Goal: Task Accomplishment & Management: Use online tool/utility

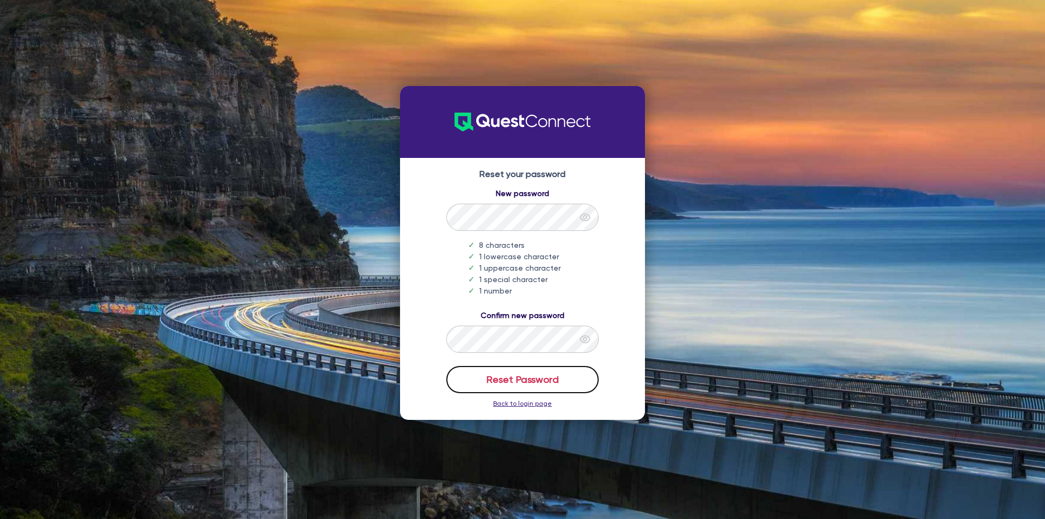
click at [502, 384] on button "Reset Password" at bounding box center [522, 379] width 152 height 27
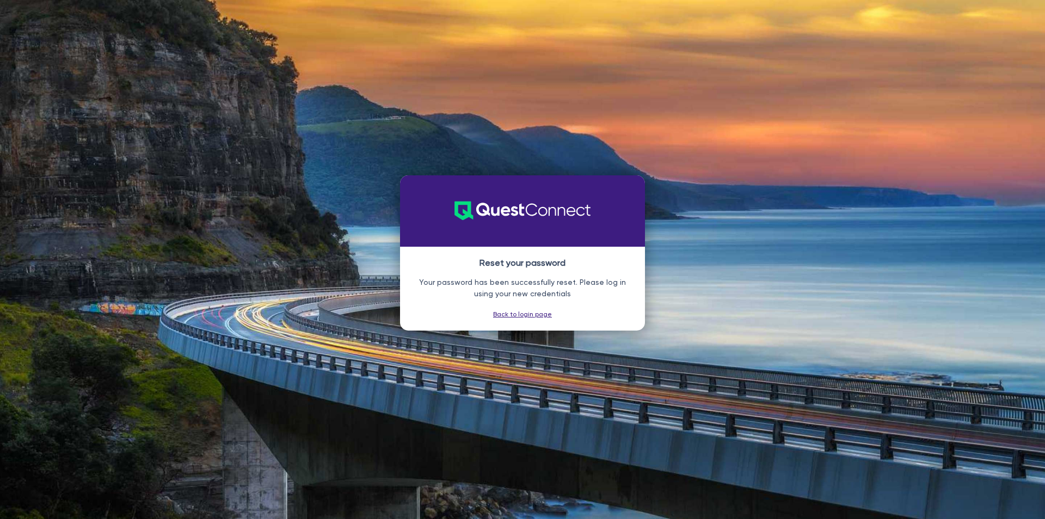
click at [516, 313] on link "Back to login page" at bounding box center [522, 314] width 59 height 8
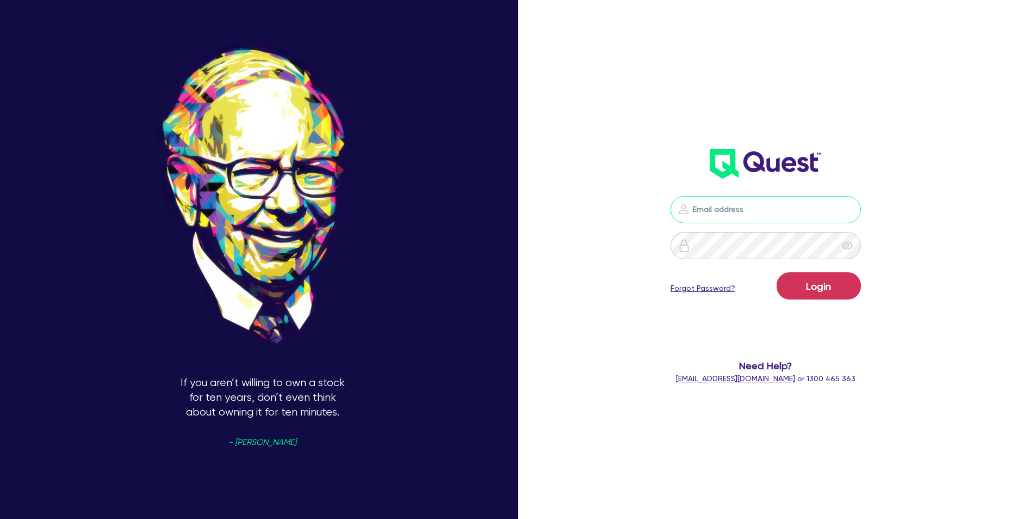
click at [724, 211] on input "email" at bounding box center [766, 209] width 190 height 27
type input "[EMAIL_ADDRESS][DOMAIN_NAME]"
click at [807, 287] on button "Login" at bounding box center [819, 285] width 84 height 27
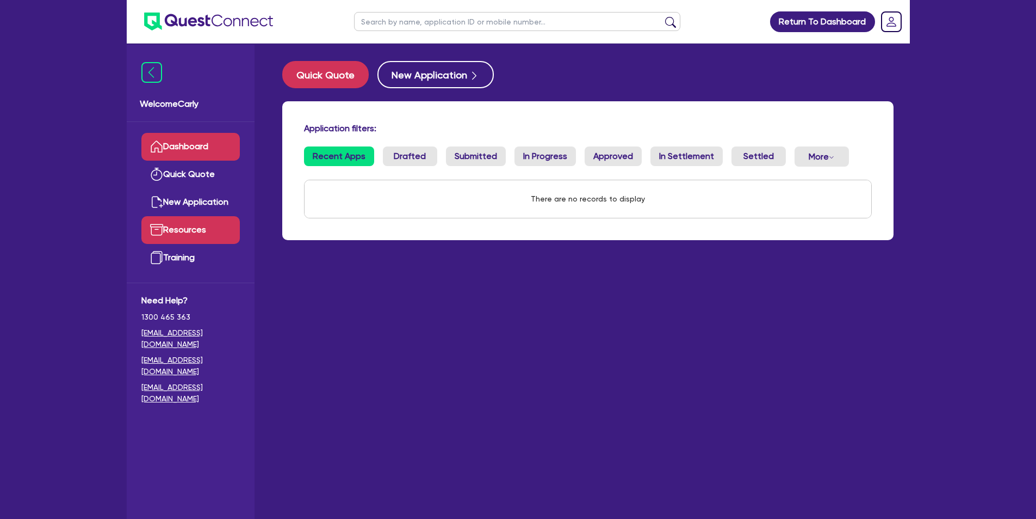
click at [193, 233] on link "Resources" at bounding box center [190, 230] width 98 height 28
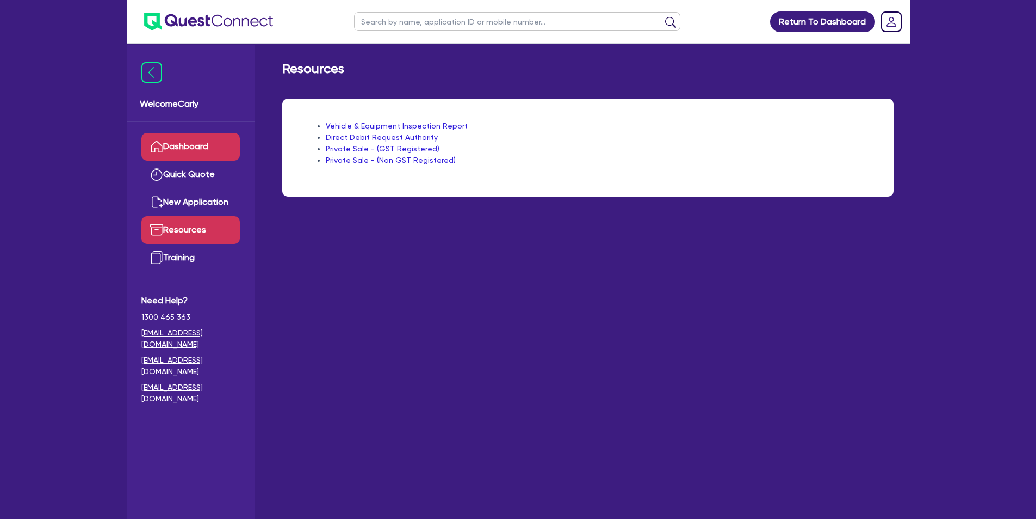
click at [204, 142] on link "Dashboard" at bounding box center [190, 147] width 98 height 28
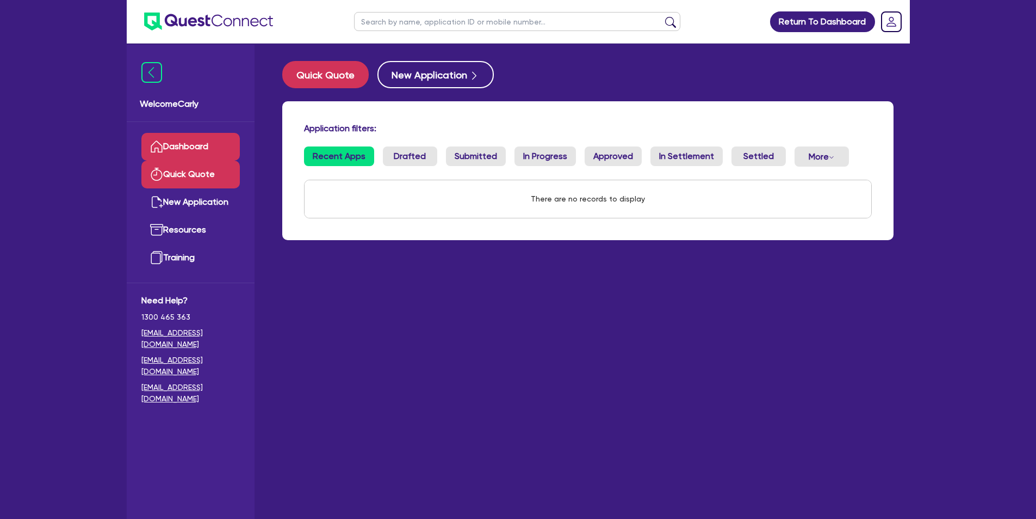
click at [206, 174] on link "Quick Quote" at bounding box center [190, 175] width 98 height 28
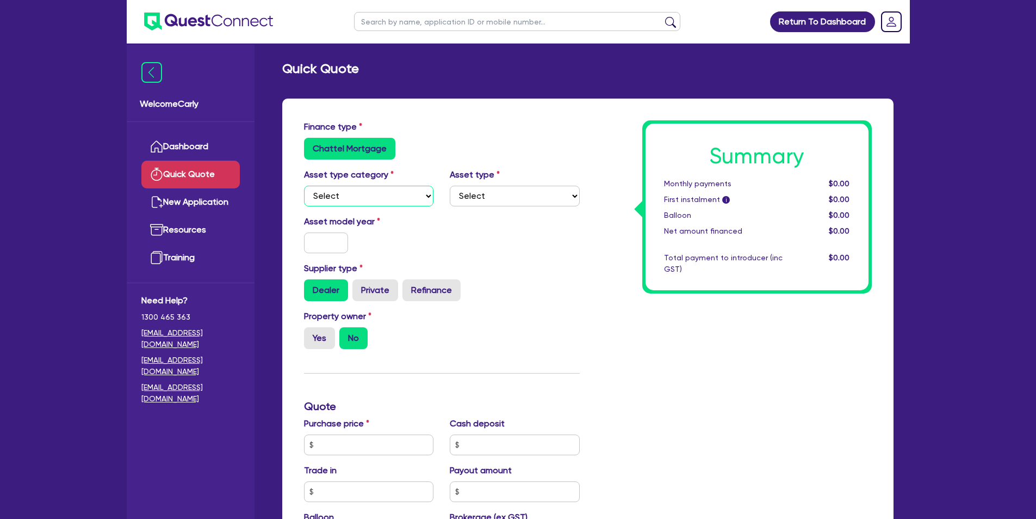
click at [417, 201] on select "Select Cars and light trucks Primary assets Secondary assets Tertiary assets" at bounding box center [369, 196] width 130 height 21
select select "TERTIARY_ASSETS"
click at [304, 186] on select "Select Cars and light trucks Primary assets Secondary assets Tertiary assets" at bounding box center [369, 196] width 130 height 21
click at [482, 198] on select "Select Beauty equipment IT equipment IT software Watercraft Other" at bounding box center [515, 196] width 130 height 21
select select "WATERCRAFT"
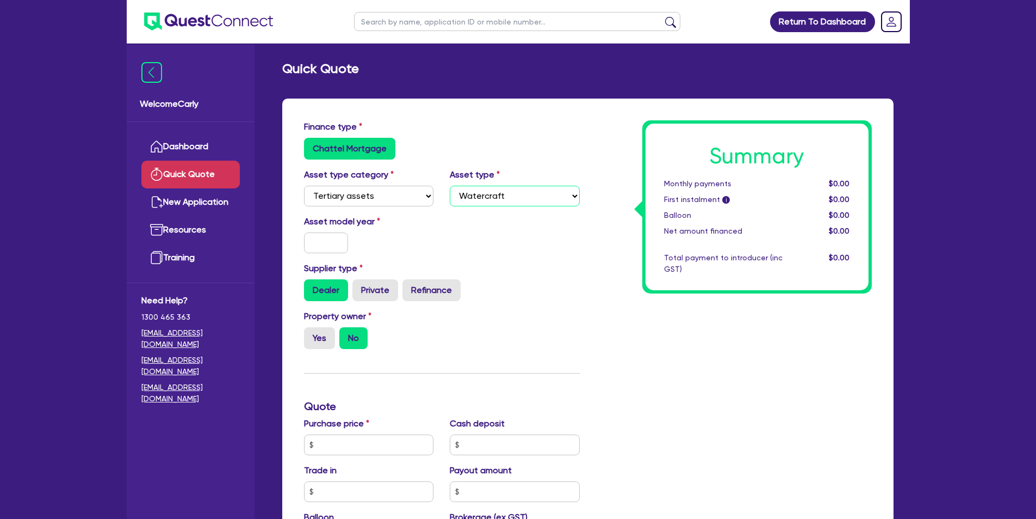
click at [450, 186] on select "Select Beauty equipment IT equipment IT software Watercraft Other" at bounding box center [515, 196] width 130 height 21
click at [332, 248] on input "text" at bounding box center [326, 242] width 45 height 21
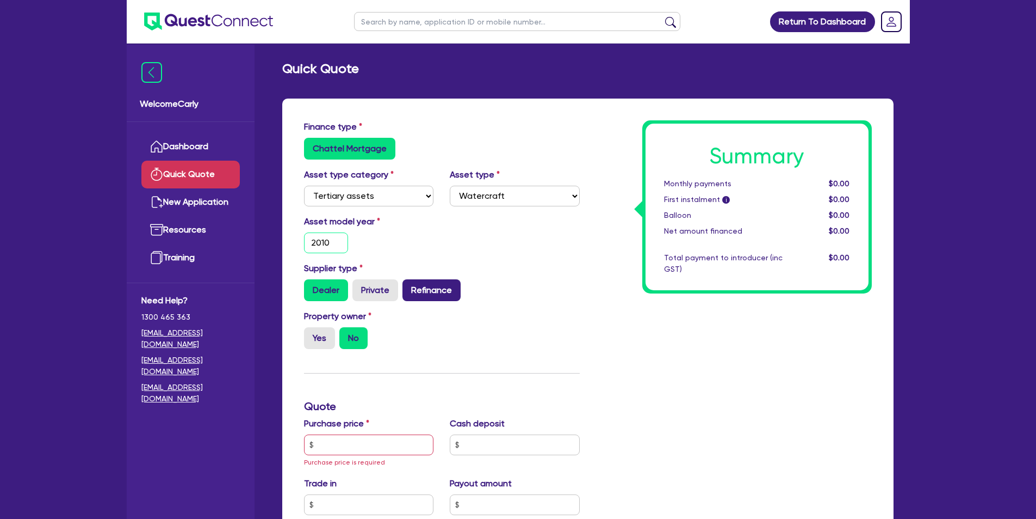
type input "2010"
click at [421, 289] on label "Refinance" at bounding box center [432, 290] width 58 height 22
click at [410, 286] on input "Refinance" at bounding box center [406, 282] width 7 height 7
radio input "true"
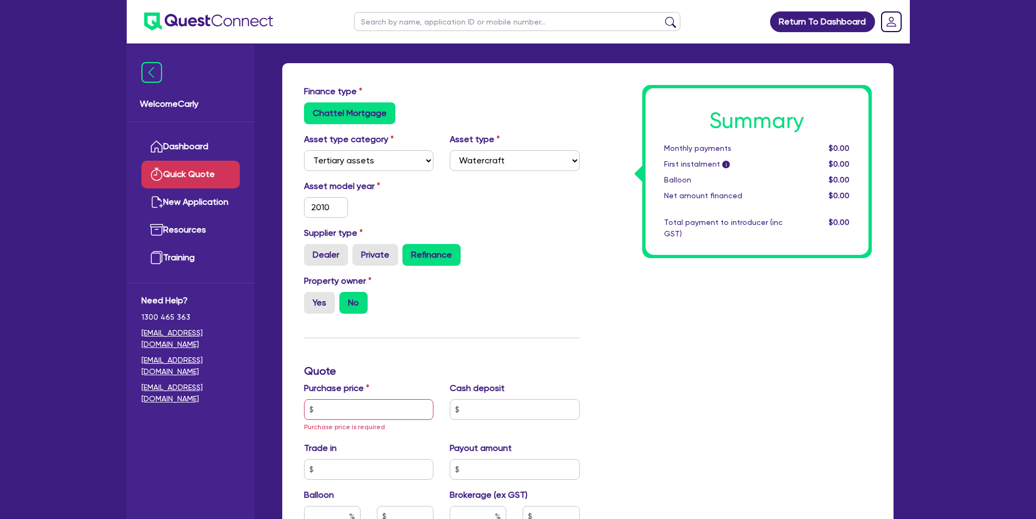
scroll to position [54, 0]
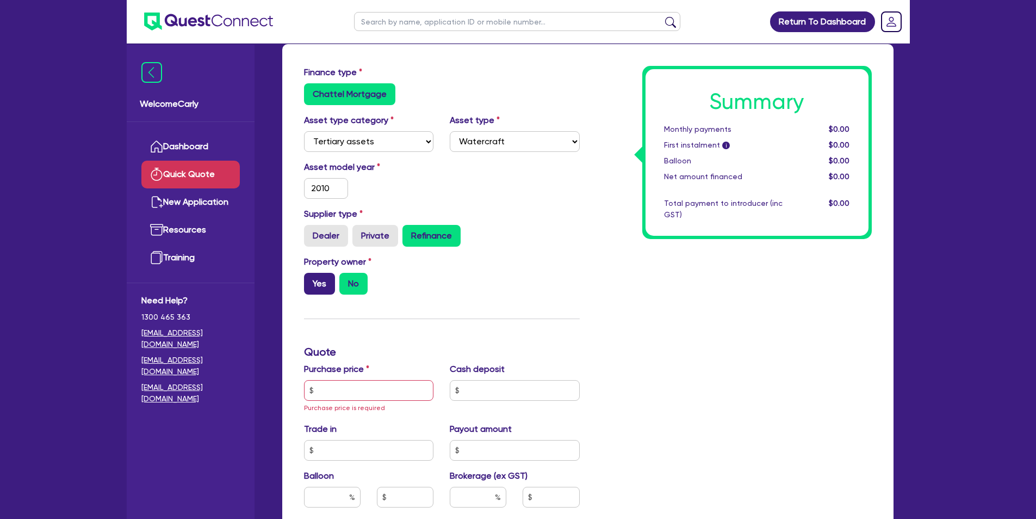
click at [322, 286] on label "Yes" at bounding box center [319, 284] width 31 height 22
click at [311, 280] on input "Yes" at bounding box center [307, 276] width 7 height 7
radio input "true"
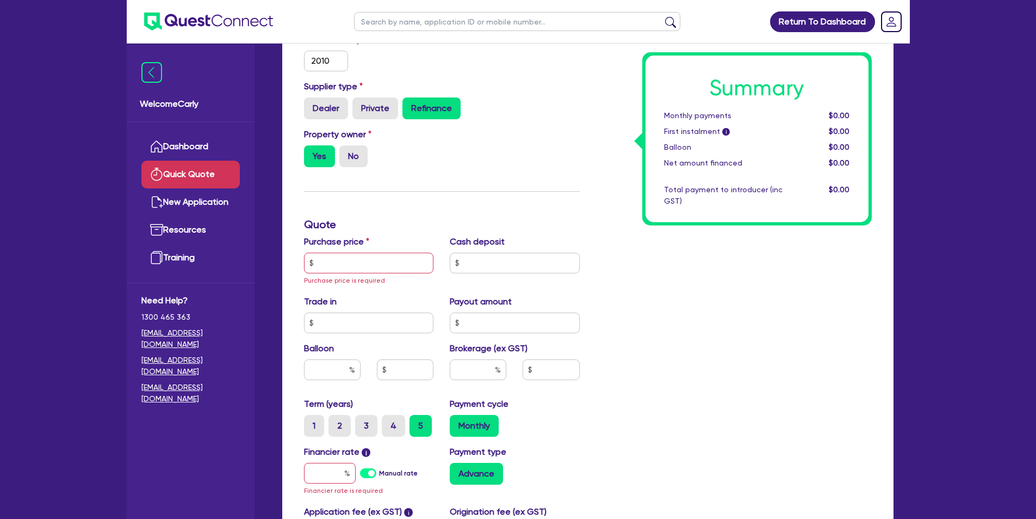
scroll to position [218, 0]
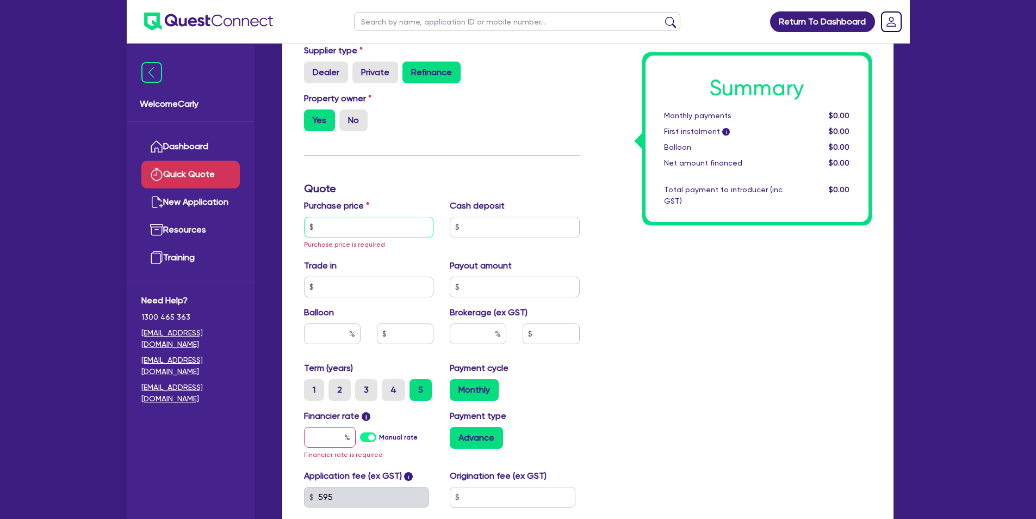
click at [350, 229] on input "text" at bounding box center [369, 227] width 130 height 21
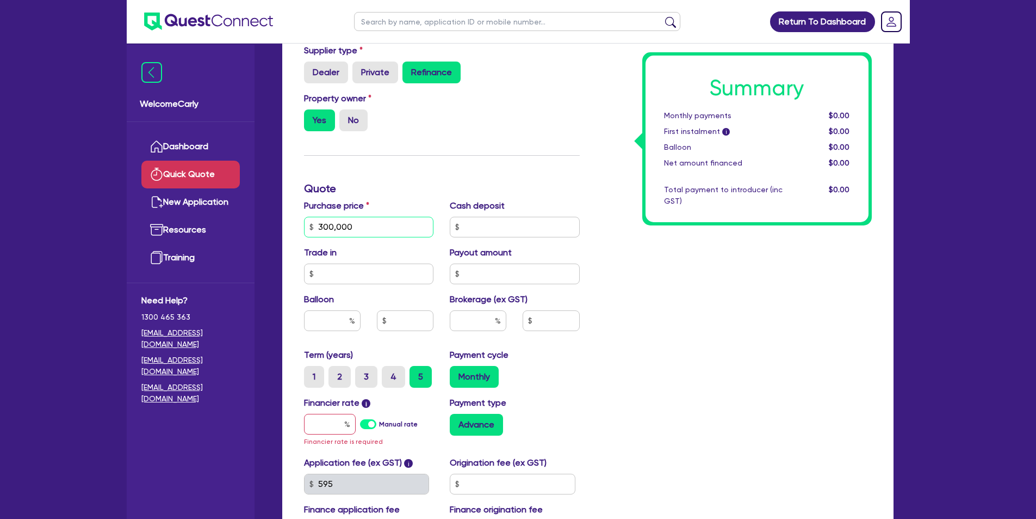
type input "300,000"
click at [499, 232] on input "text" at bounding box center [515, 227] width 130 height 21
type input "0"
click at [381, 268] on input "text" at bounding box center [369, 273] width 130 height 21
type input "0"
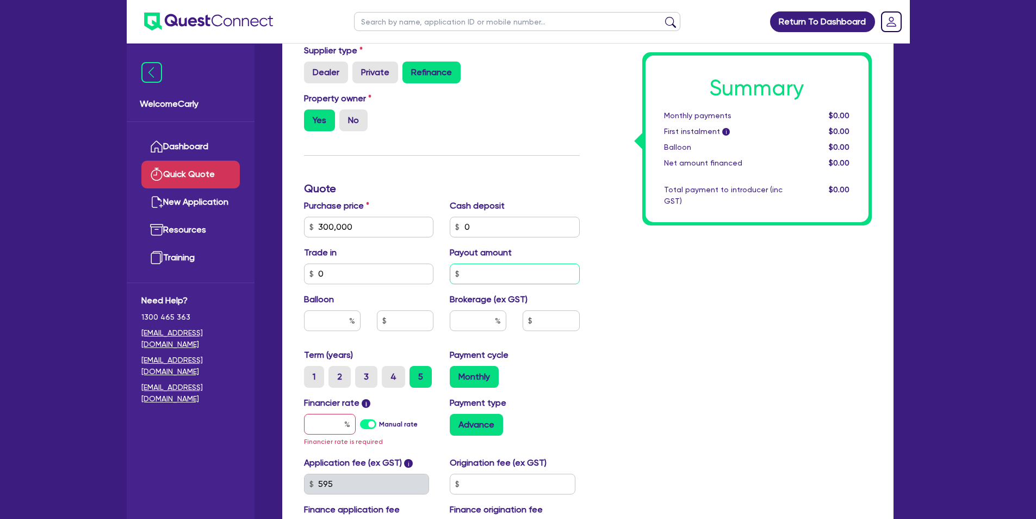
click at [477, 282] on input "text" at bounding box center [515, 273] width 130 height 21
type input "0"
click at [473, 319] on input "text" at bounding box center [478, 320] width 57 height 21
type input "2"
click at [606, 304] on div "Summary Monthly payments $0.00 First instalment i $0.00 Balloon $0.00 Net amoun…" at bounding box center [734, 227] width 292 height 648
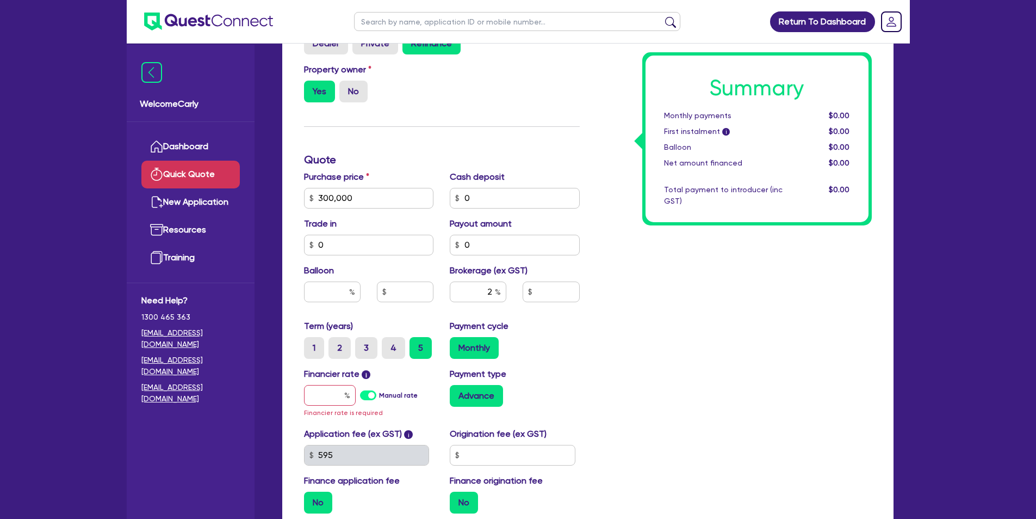
scroll to position [326, 0]
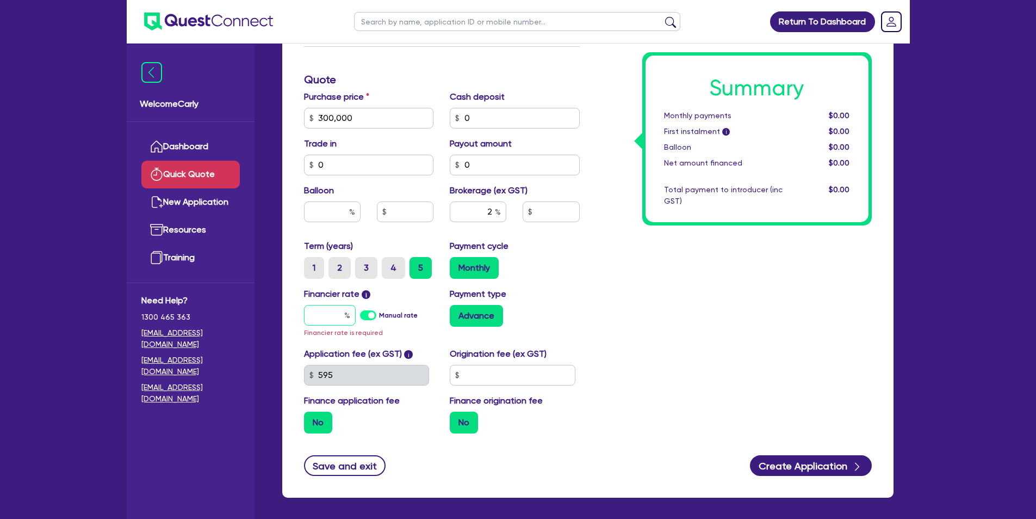
click at [326, 312] on input "text" at bounding box center [330, 315] width 52 height 21
type input "9"
type input "6,000"
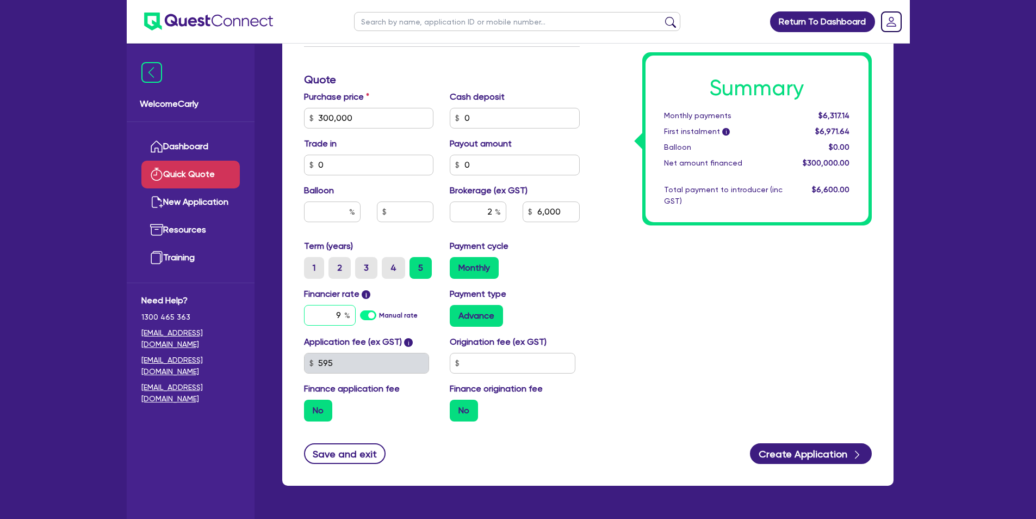
type input "9"
type input "6,000"
click at [489, 358] on input "text" at bounding box center [513, 363] width 126 height 21
type input "990"
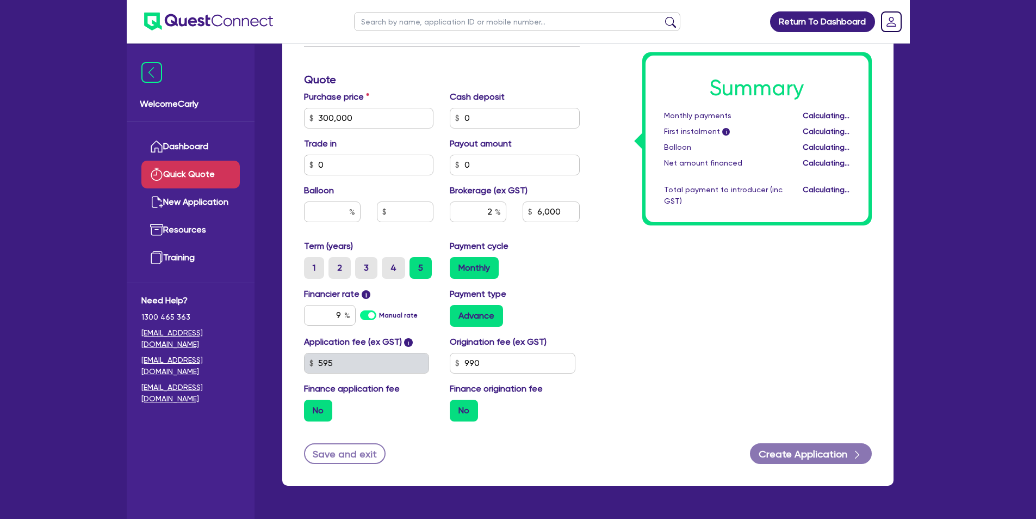
type input "6,000"
click at [657, 327] on div "Summary Monthly payments Calculating... First instalment i Calculating... Ballo…" at bounding box center [734, 112] width 292 height 636
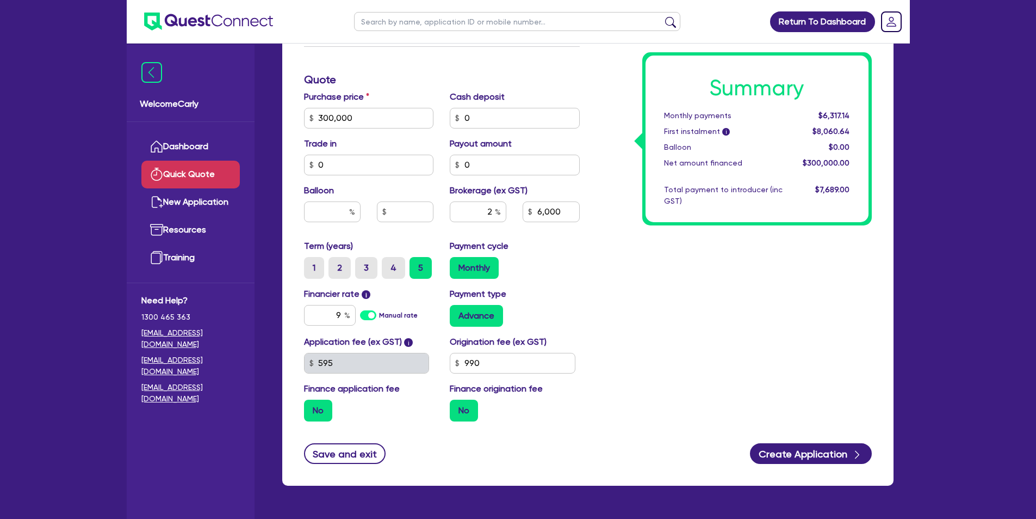
click at [318, 410] on label "No" at bounding box center [318, 410] width 28 height 22
click at [311, 406] on input "No" at bounding box center [307, 402] width 7 height 7
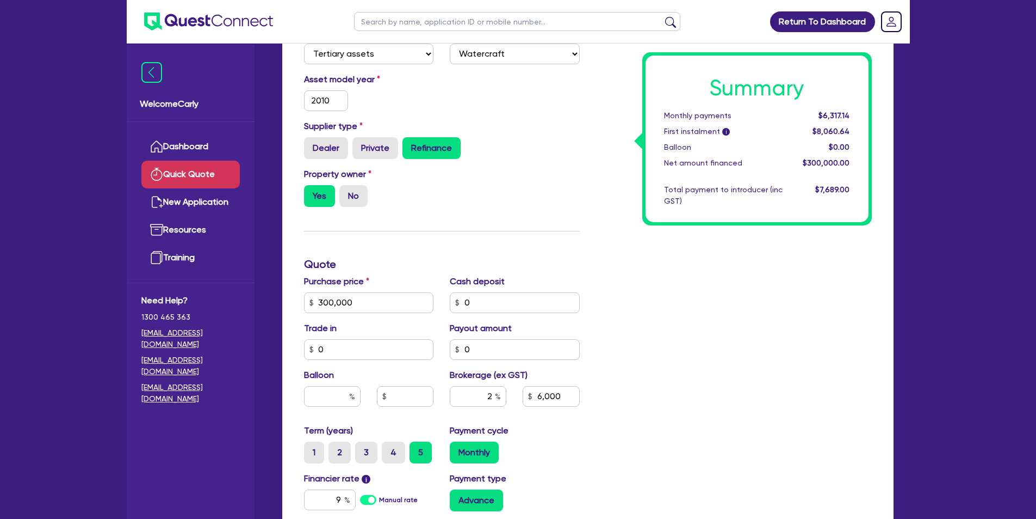
scroll to position [88, 0]
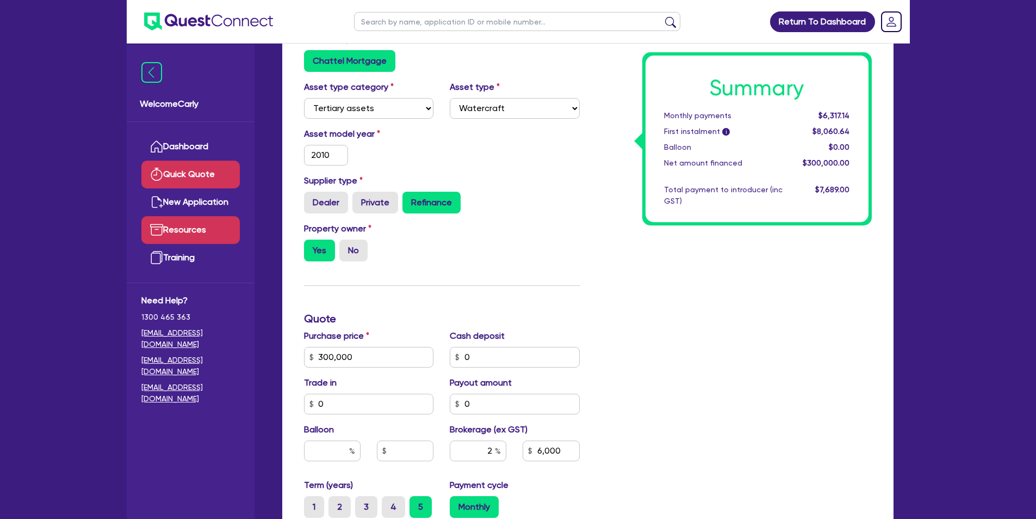
click at [202, 233] on link "Resources" at bounding box center [190, 230] width 98 height 28
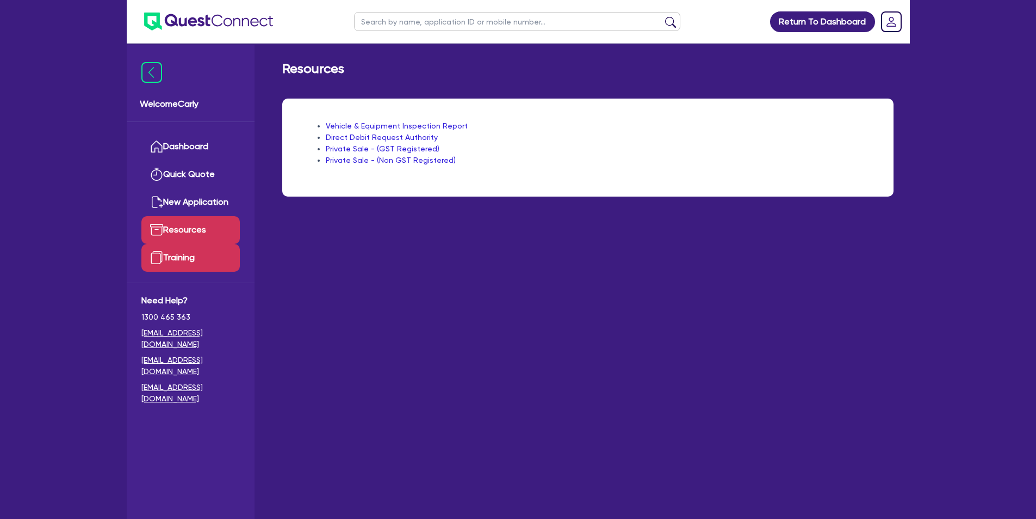
click at [185, 253] on link "Training" at bounding box center [190, 258] width 98 height 28
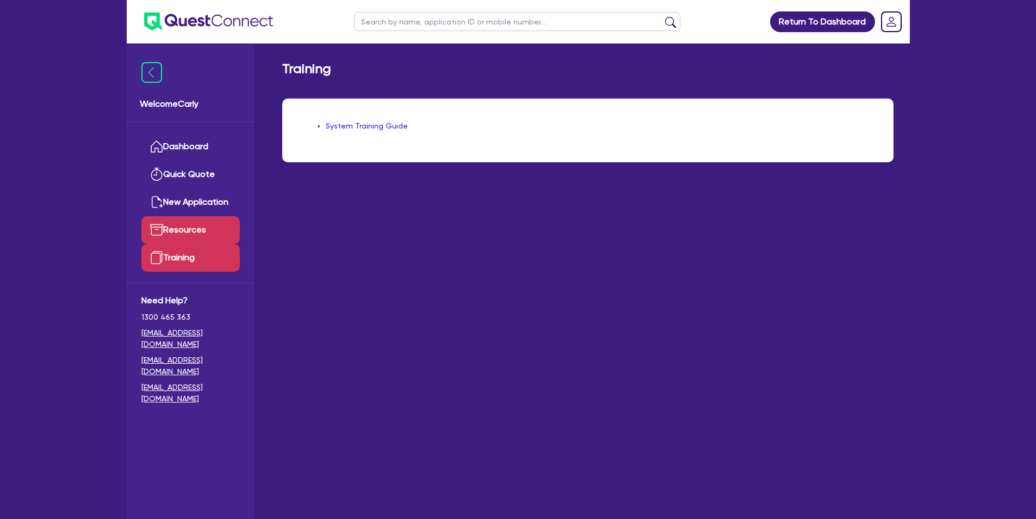
click at [197, 223] on link "Resources" at bounding box center [190, 230] width 98 height 28
